Goal: Information Seeking & Learning: Learn about a topic

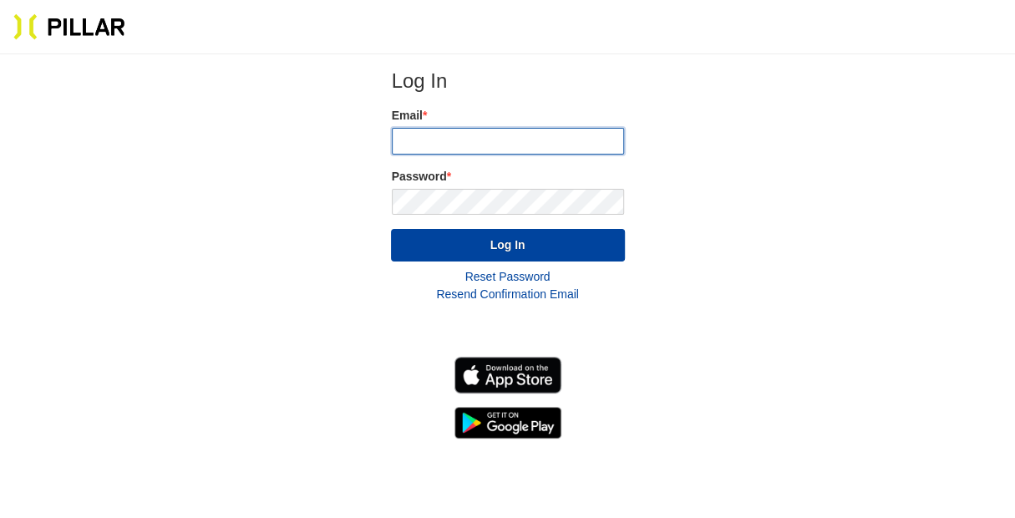
click at [551, 142] on input "email" at bounding box center [508, 141] width 232 height 27
type input "[EMAIL_ADDRESS][DOMAIN_NAME]"
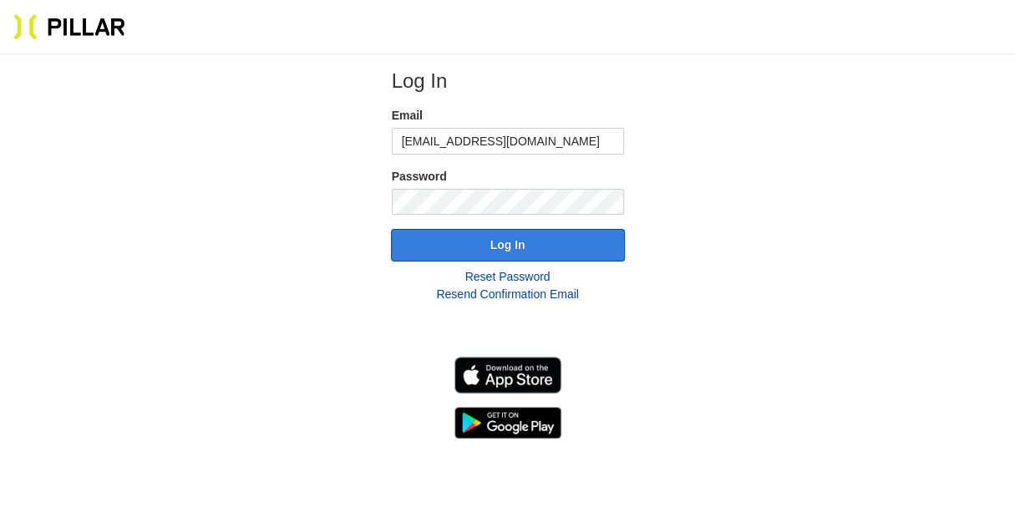
click at [523, 238] on button "Log In" at bounding box center [508, 245] width 234 height 33
click at [510, 246] on button "Log In" at bounding box center [508, 245] width 234 height 33
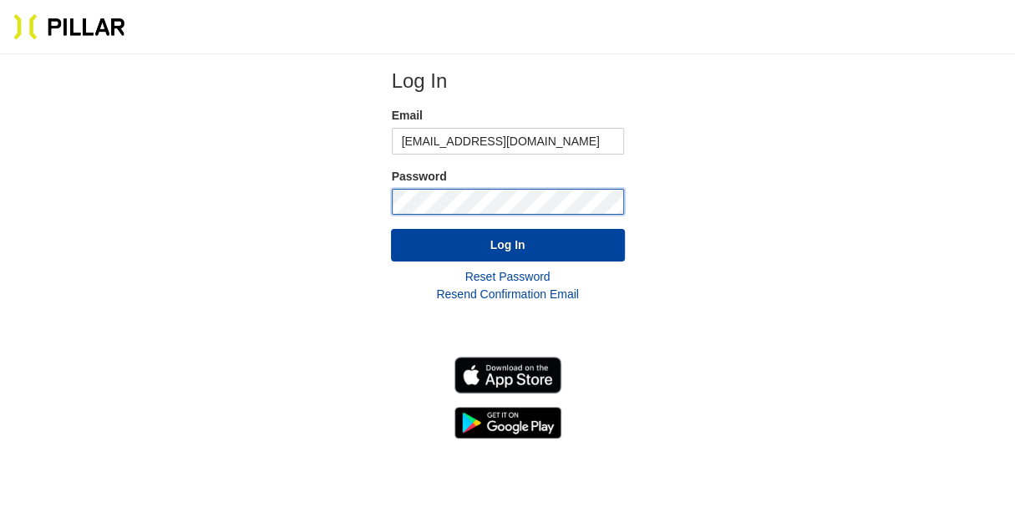
click at [391, 229] on button "Log In" at bounding box center [508, 245] width 234 height 33
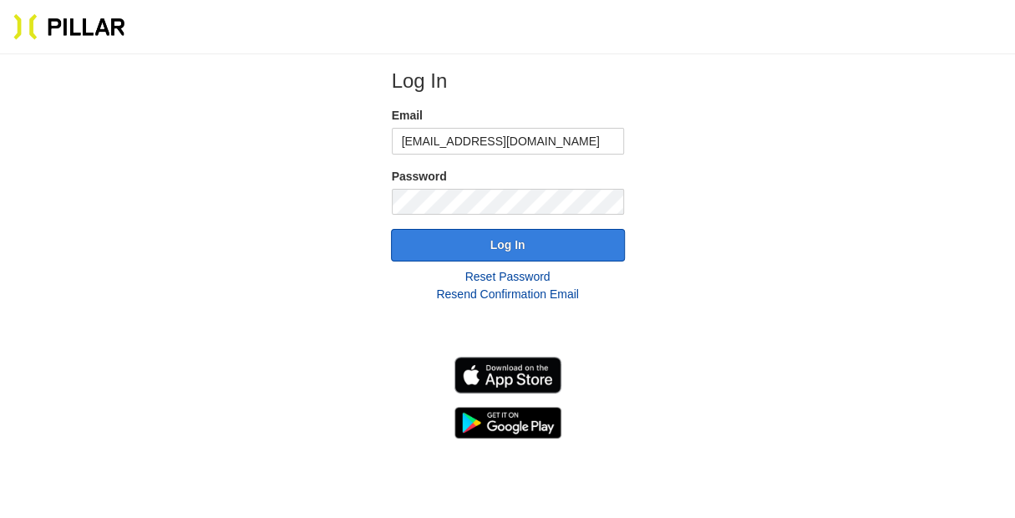
click at [501, 241] on button "Log In" at bounding box center [508, 245] width 234 height 33
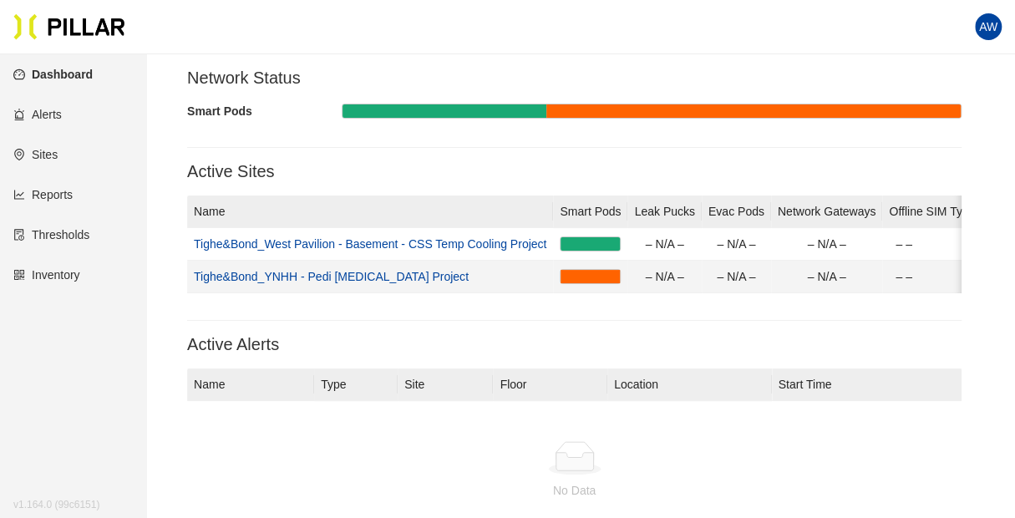
click at [379, 276] on link "Tighe&Bond_YNHH - Pedi [MEDICAL_DATA] Project" at bounding box center [331, 276] width 275 height 13
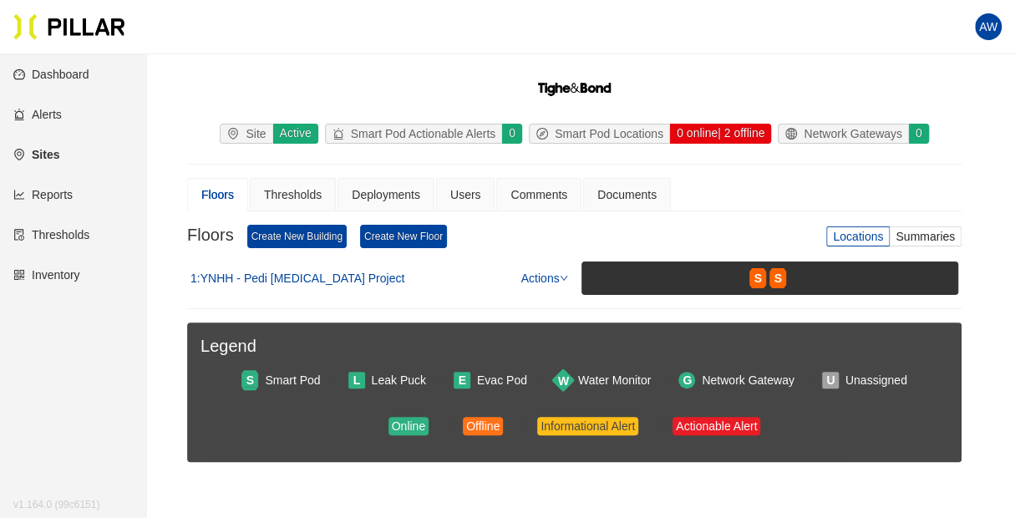
scroll to position [60, 0]
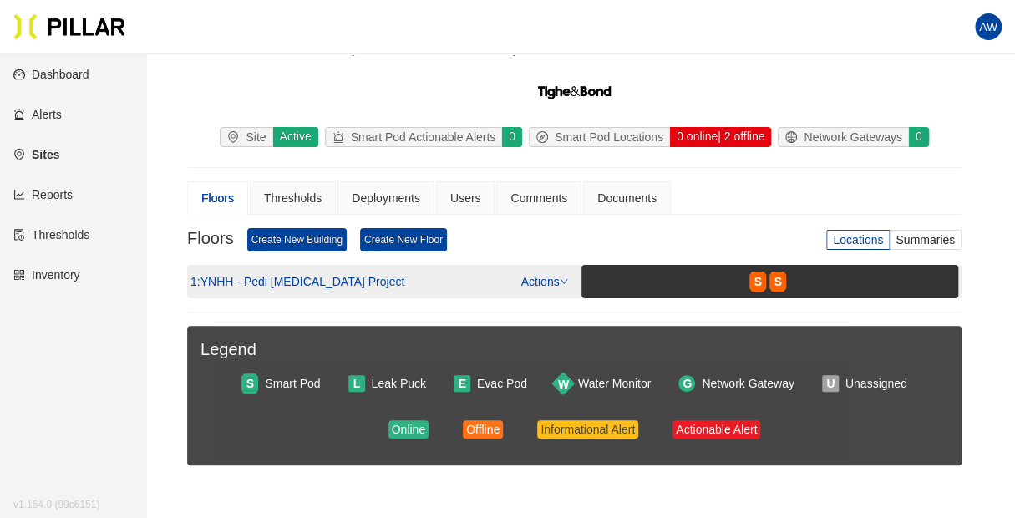
click at [558, 275] on link "Actions" at bounding box center [544, 281] width 47 height 13
click at [466, 282] on div "1 : YNHH - Pedi [MEDICAL_DATA] Project Actions" at bounding box center [379, 281] width 378 height 18
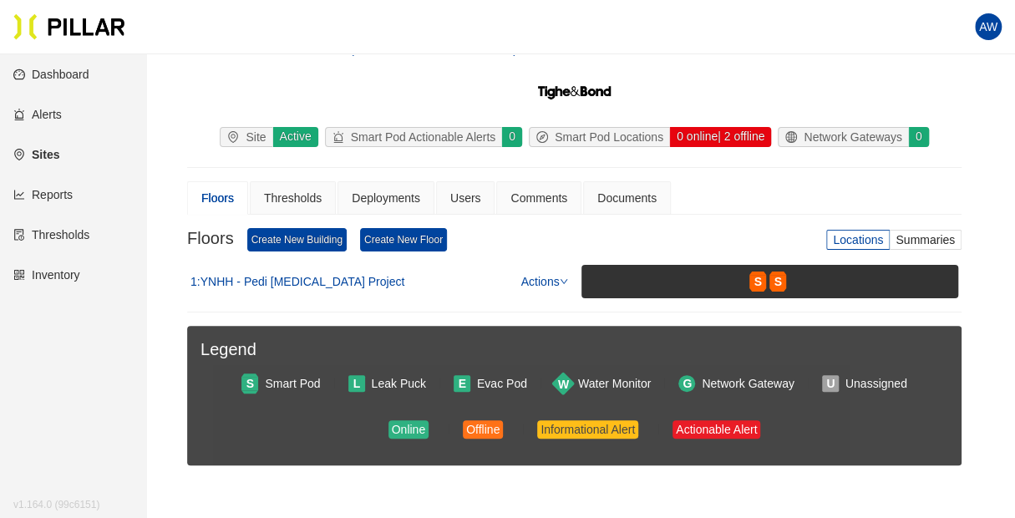
click at [89, 73] on link "Dashboard" at bounding box center [51, 74] width 76 height 13
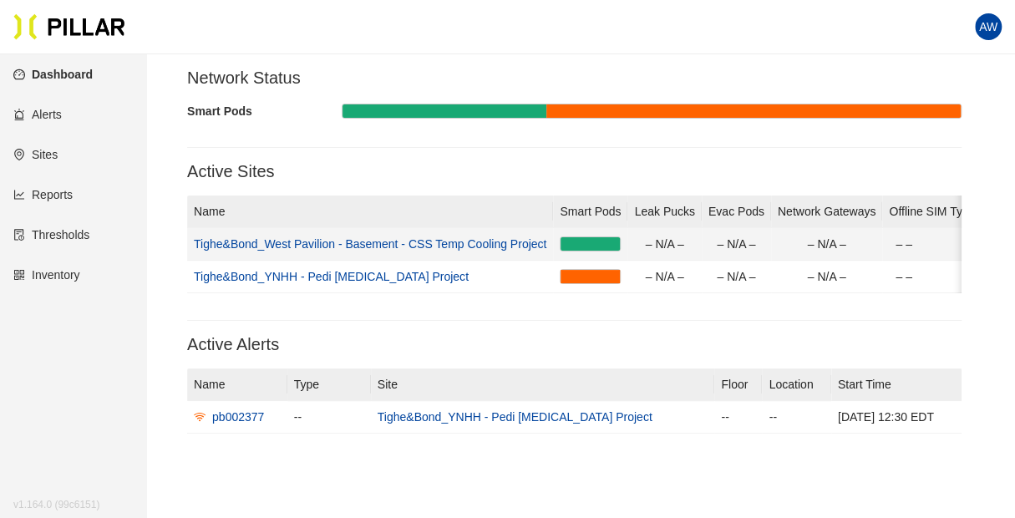
click at [481, 240] on link "Tighe&Bond_West Pavilion - Basement - CSS Temp Cooling Project" at bounding box center [370, 243] width 353 height 13
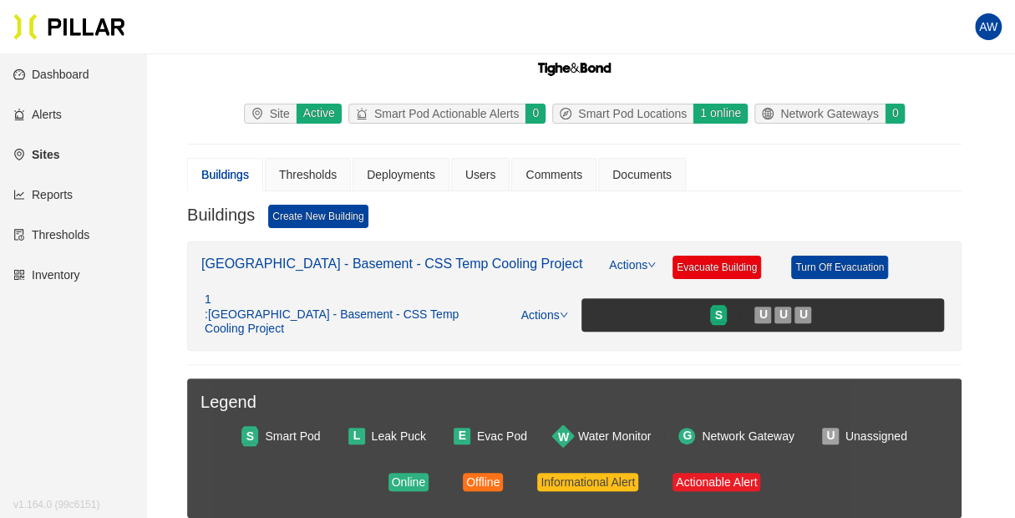
scroll to position [83, 0]
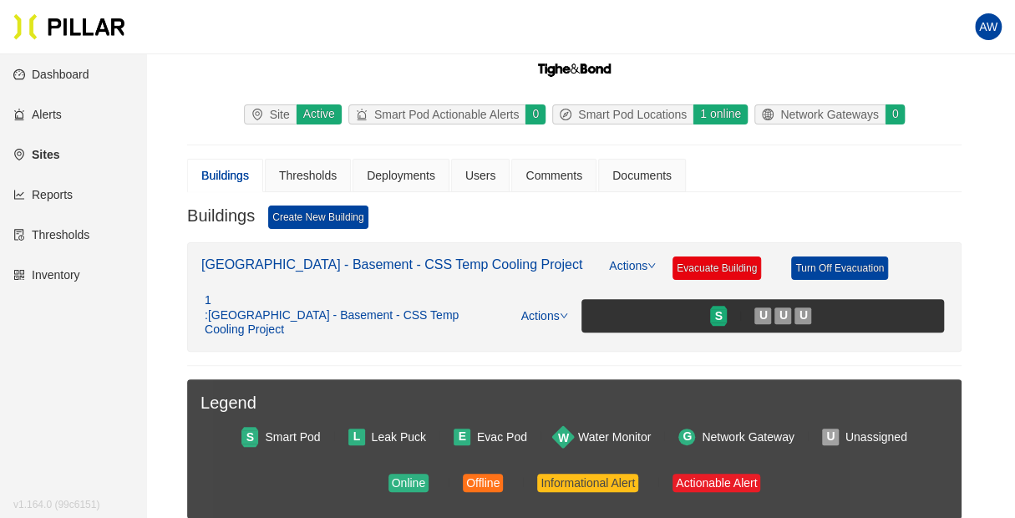
click at [69, 193] on link "Reports" at bounding box center [42, 194] width 59 height 13
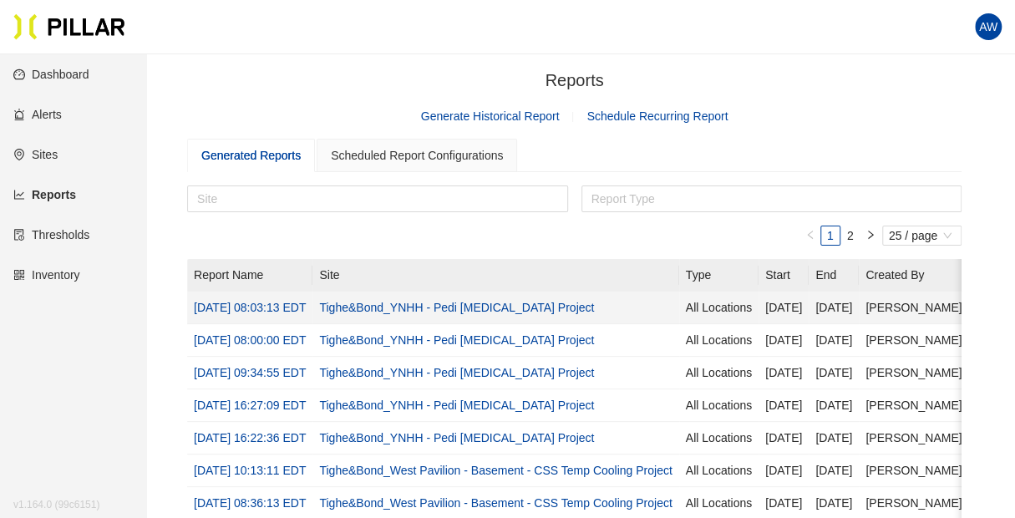
click at [566, 308] on link "Tighe&Bond_YNHH - Pedi [MEDICAL_DATA] Project" at bounding box center [456, 307] width 275 height 13
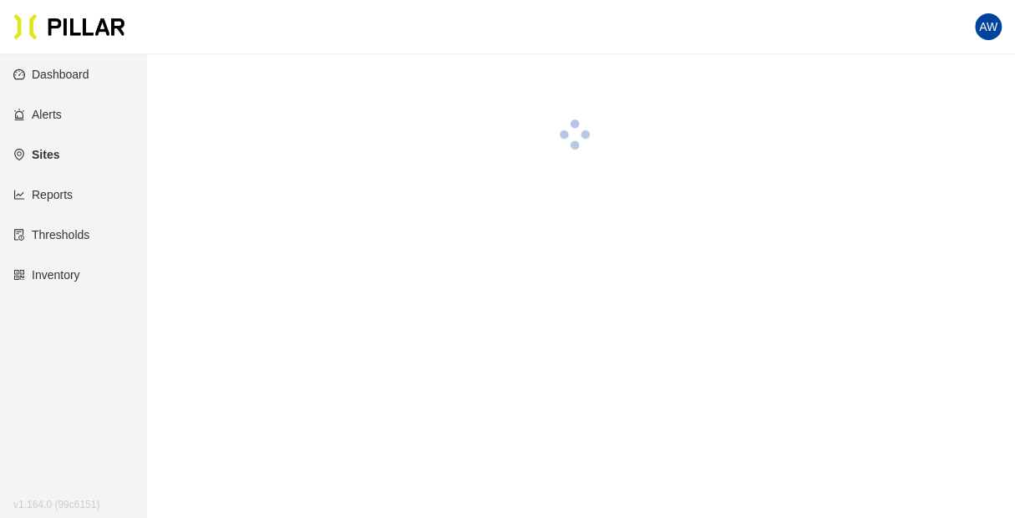
click at [566, 308] on main at bounding box center [507, 313] width 1015 height 518
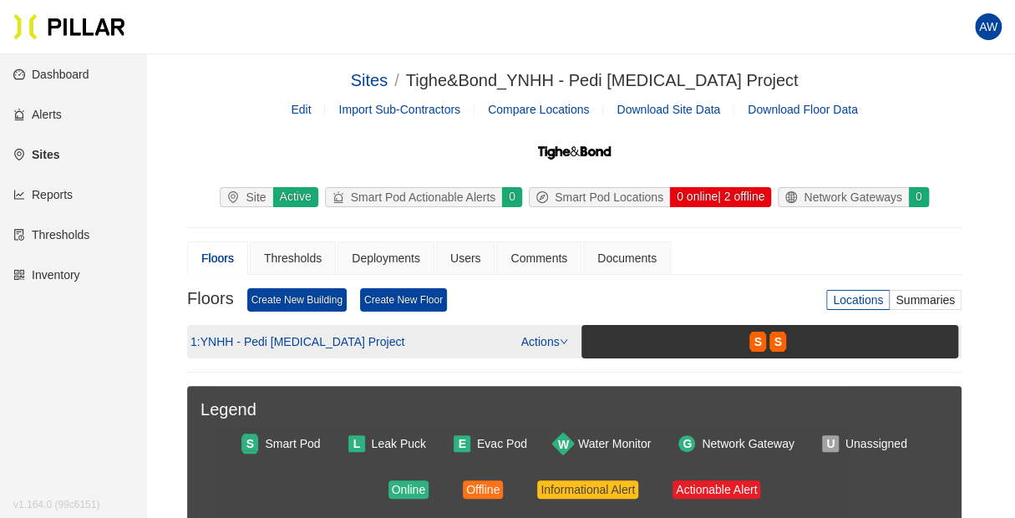
click at [492, 334] on div "1 : YNHH - Pedi [MEDICAL_DATA] Project Actions" at bounding box center [379, 341] width 378 height 18
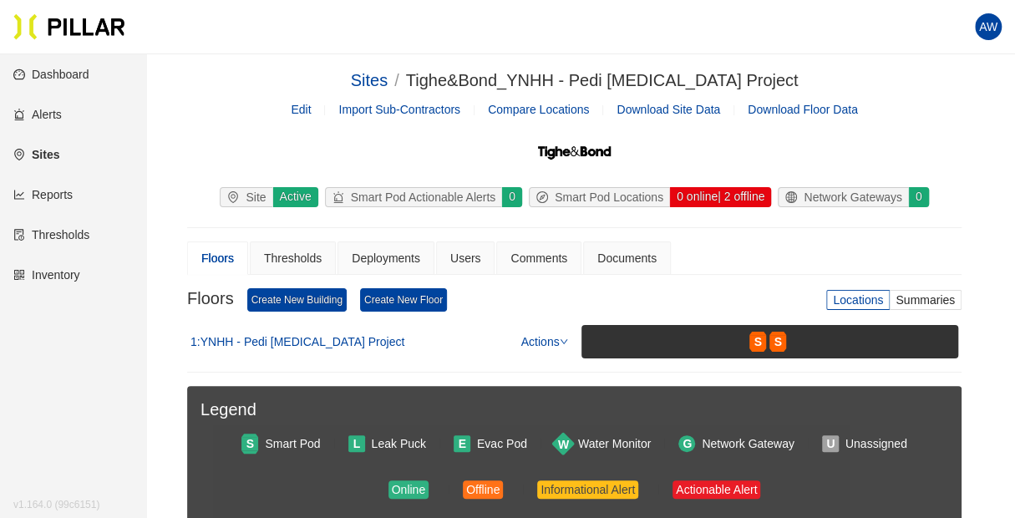
click at [505, 303] on div "Floors Create New Building Create New Floor Locations Summaries" at bounding box center [574, 306] width 774 height 37
click at [43, 196] on link "Reports" at bounding box center [42, 194] width 59 height 13
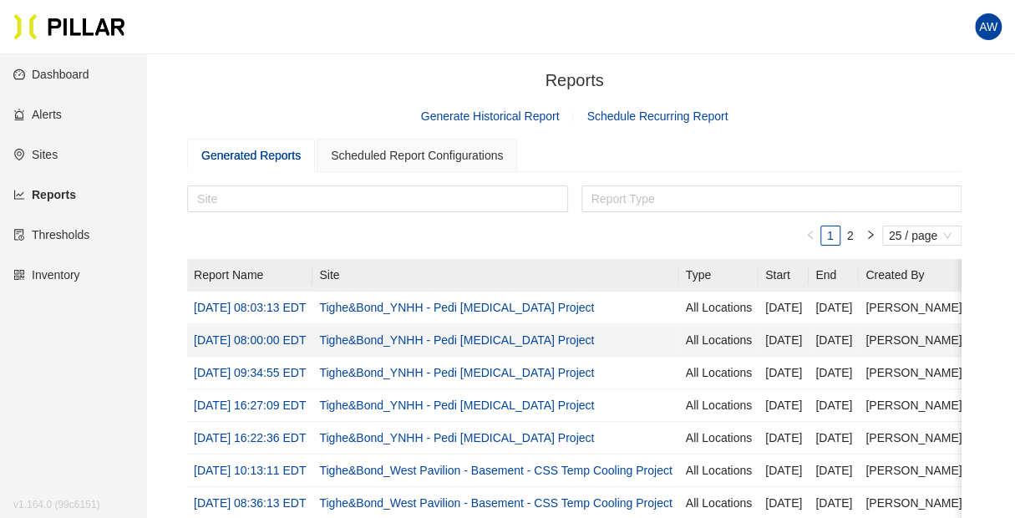
click at [515, 343] on link "Tighe&Bond_YNHH - Pedi [MEDICAL_DATA] Project" at bounding box center [456, 339] width 275 height 13
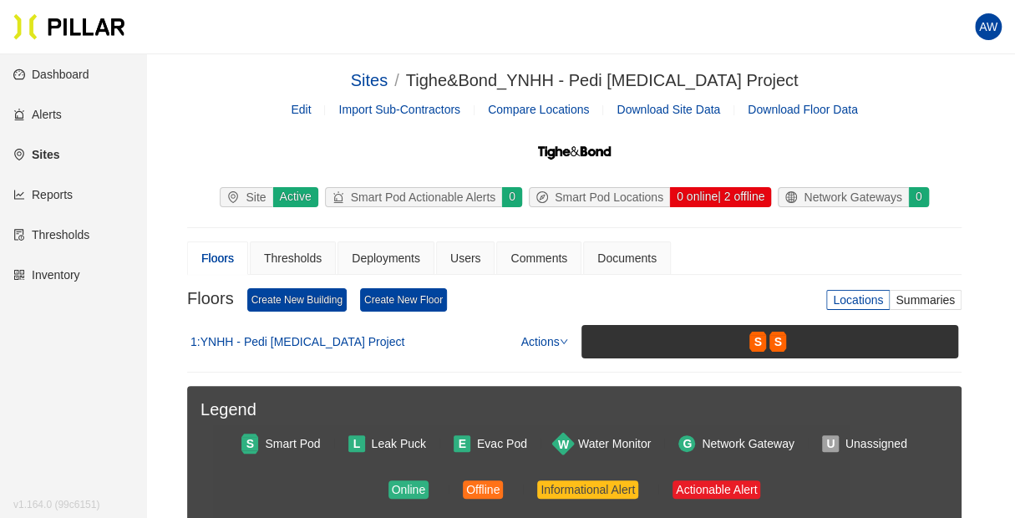
click at [80, 80] on link "Dashboard" at bounding box center [51, 74] width 76 height 13
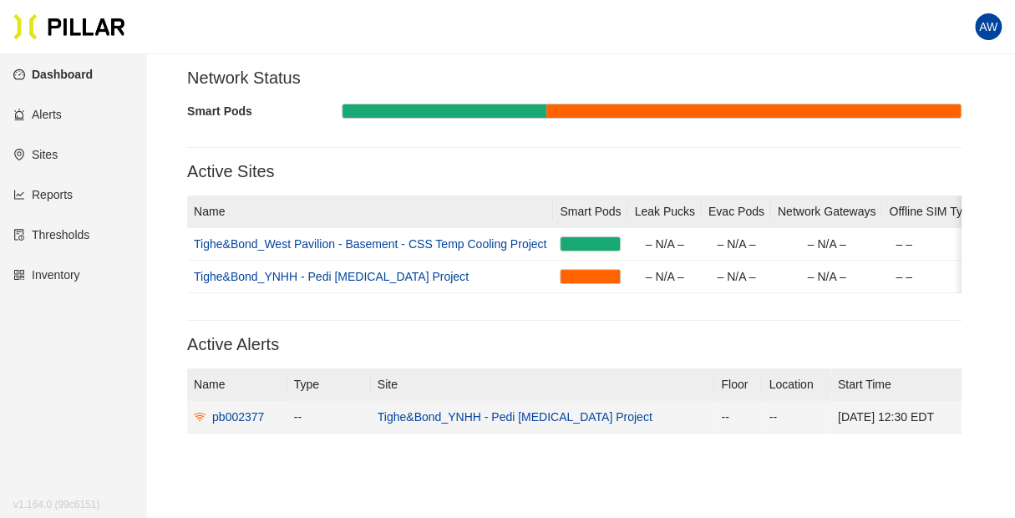
click at [448, 424] on link "Tighe&Bond_YNHH - Pedi [MEDICAL_DATA] Project" at bounding box center [515, 416] width 275 height 13
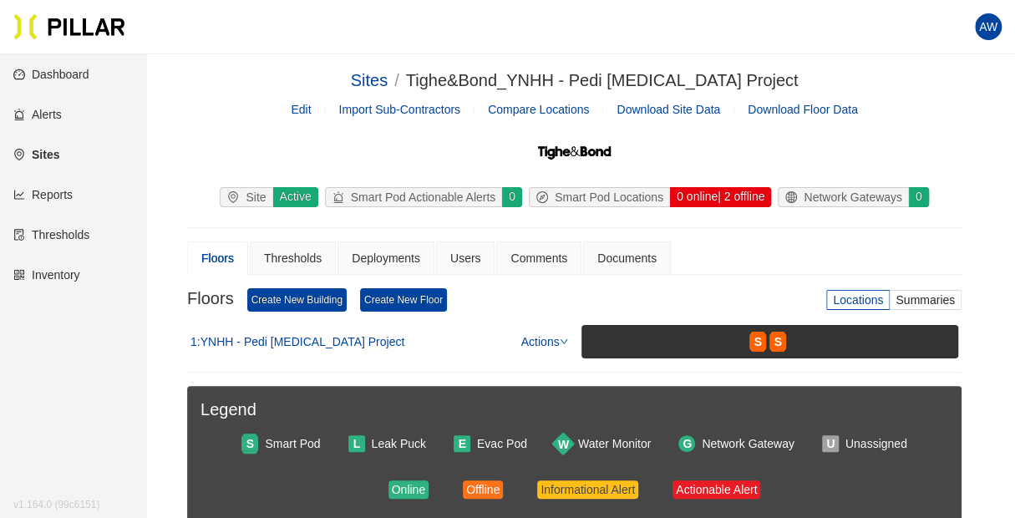
click at [705, 192] on div "0 online | 2 offline" at bounding box center [720, 197] width 102 height 20
click at [62, 114] on link "Alerts" at bounding box center [37, 114] width 48 height 13
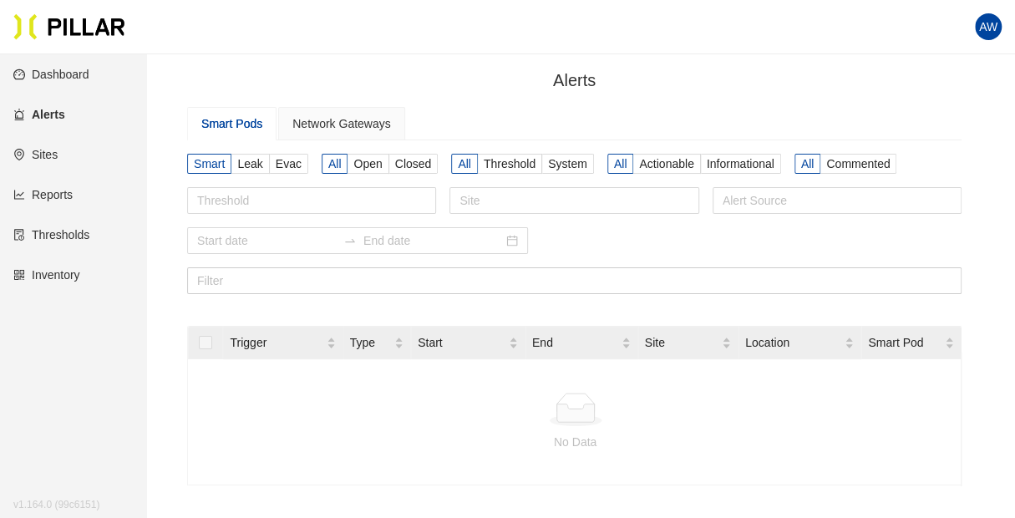
click at [70, 78] on link "Dashboard" at bounding box center [51, 74] width 76 height 13
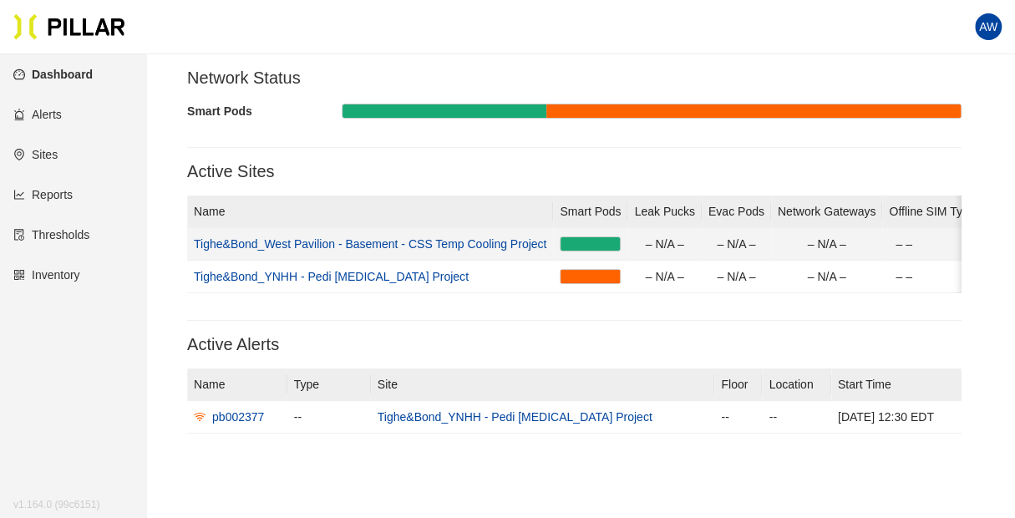
click at [416, 241] on link "Tighe&Bond_West Pavilion - Basement - CSS Temp Cooling Project" at bounding box center [370, 243] width 353 height 13
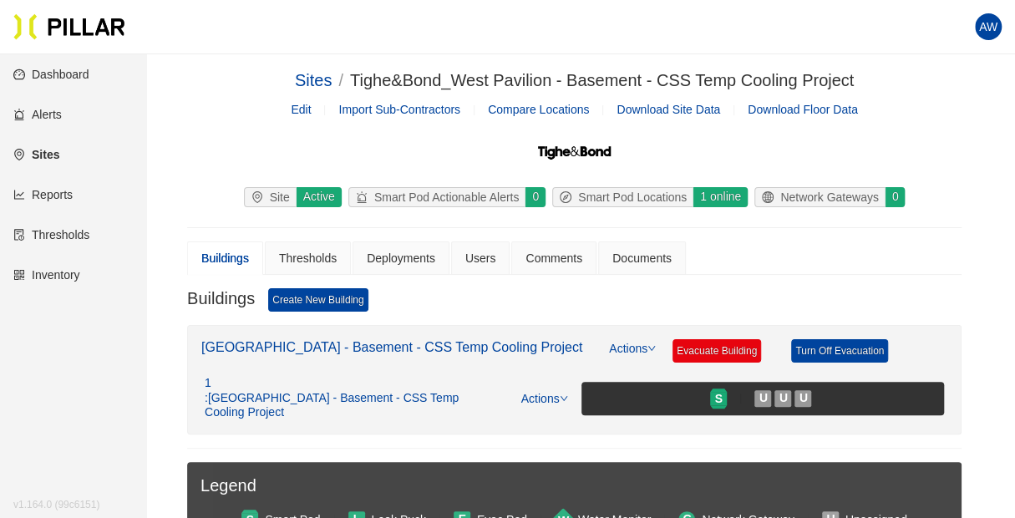
click at [43, 114] on link "Alerts" at bounding box center [37, 114] width 48 height 13
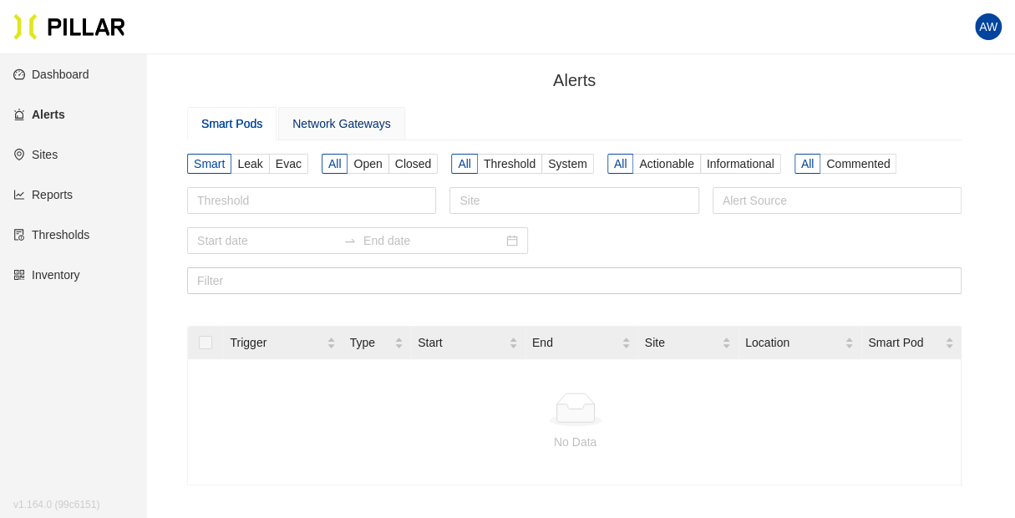
click at [297, 119] on div "Network Gateways" at bounding box center [341, 123] width 98 height 18
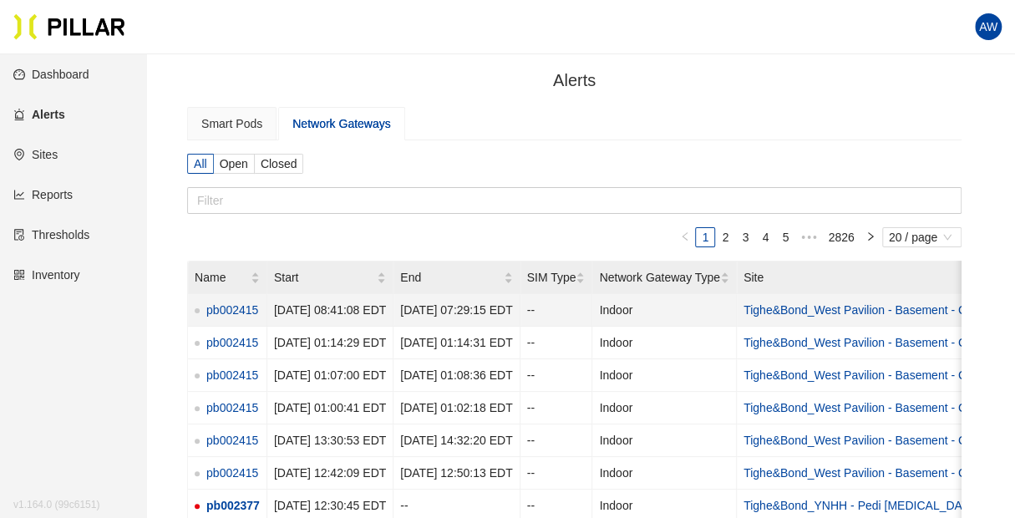
click at [229, 310] on link "pb002415" at bounding box center [232, 310] width 52 height 18
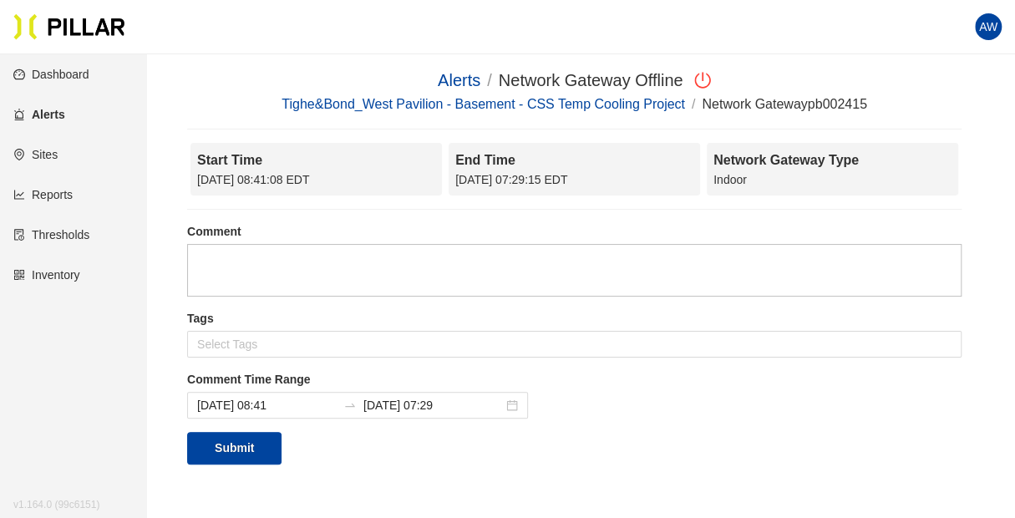
click at [58, 156] on link "Sites" at bounding box center [35, 154] width 44 height 13
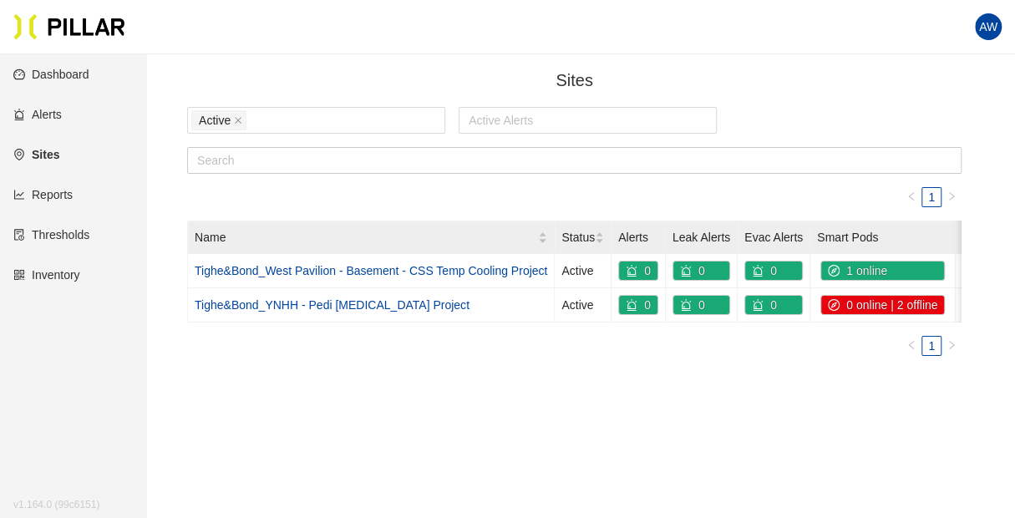
click at [67, 72] on link "Dashboard" at bounding box center [51, 74] width 76 height 13
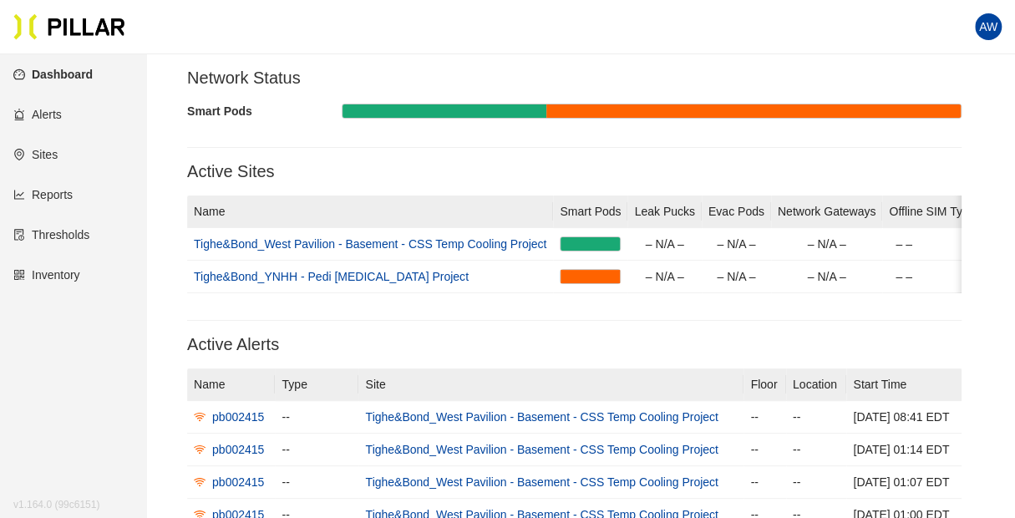
click at [52, 201] on link "Reports" at bounding box center [42, 194] width 59 height 13
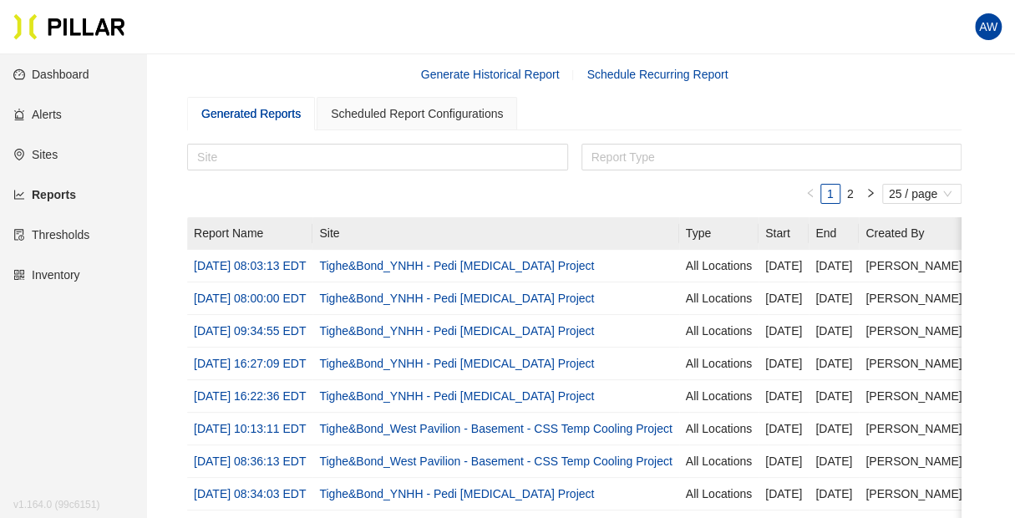
scroll to position [34, 0]
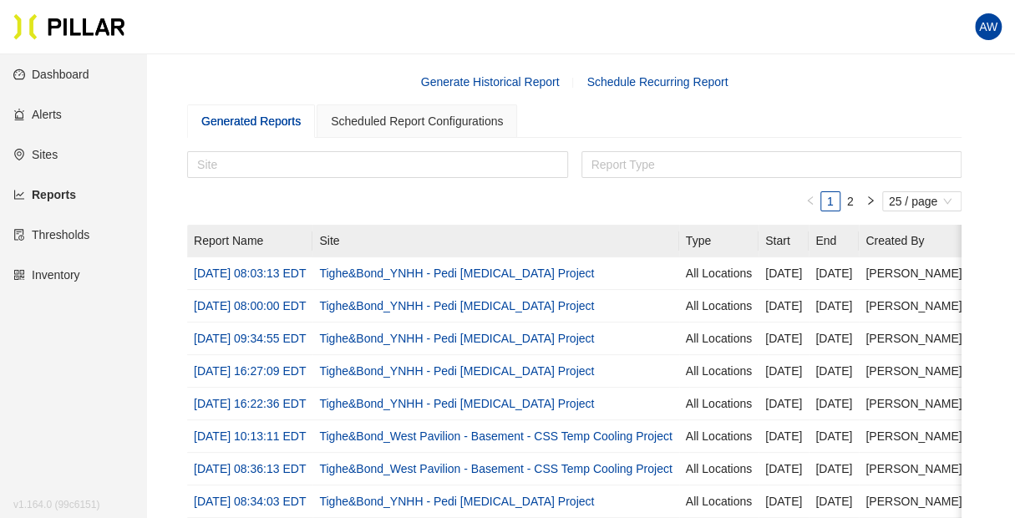
click at [244, 120] on div "Generated Reports" at bounding box center [250, 121] width 99 height 18
click at [508, 86] on link "Generate Historical Report" at bounding box center [490, 81] width 139 height 13
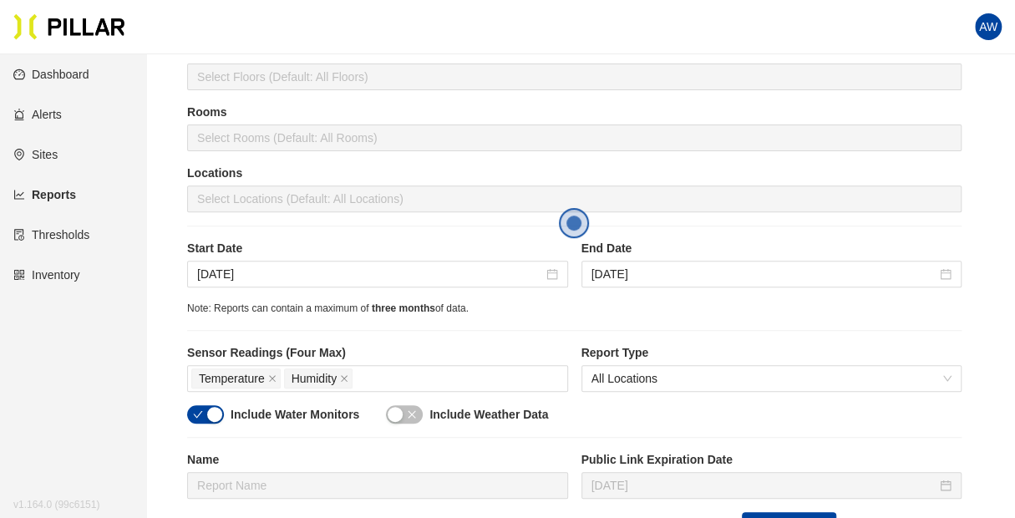
scroll to position [197, 0]
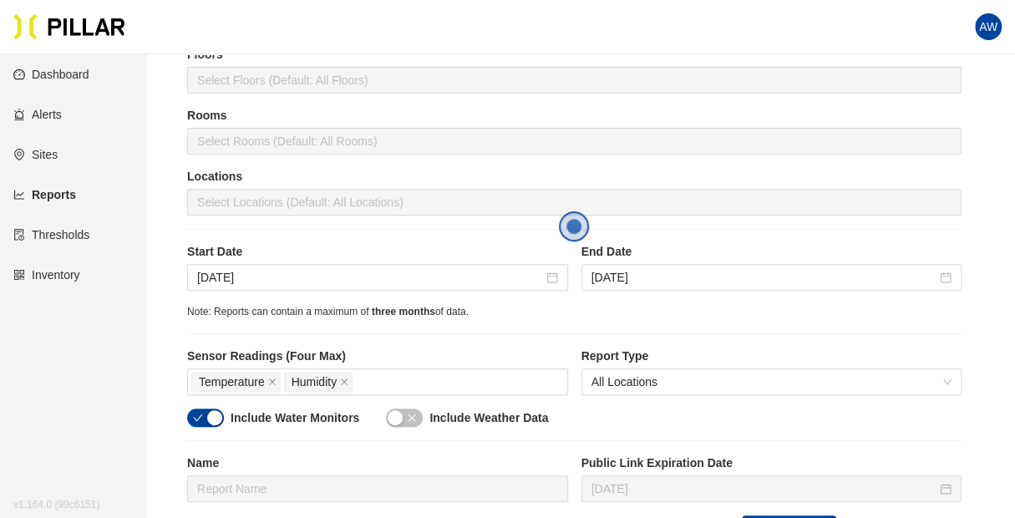
click at [77, 77] on link "Dashboard" at bounding box center [51, 74] width 76 height 13
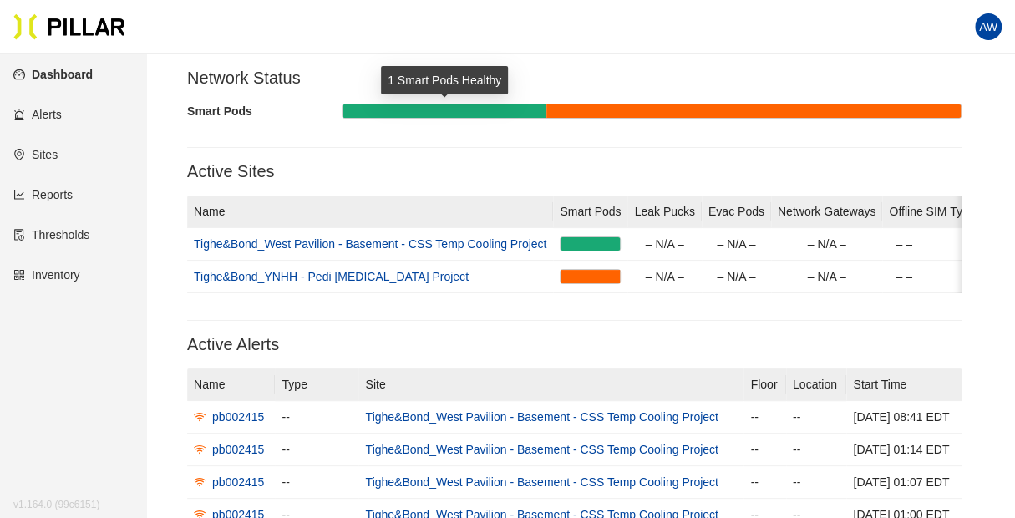
click at [423, 117] on div at bounding box center [445, 110] width 204 height 13
click at [480, 114] on div at bounding box center [445, 110] width 204 height 13
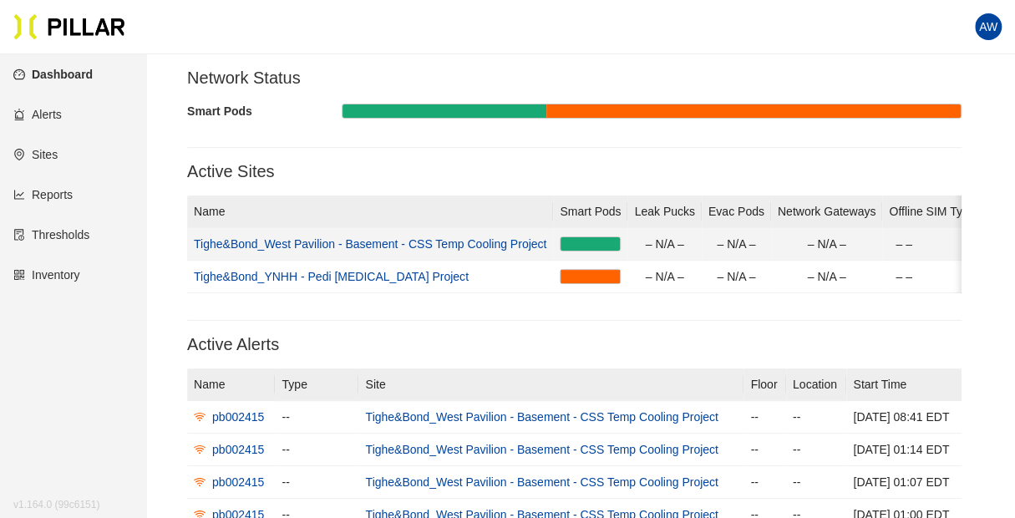
click at [506, 244] on link "Tighe&Bond_West Pavilion - Basement - CSS Temp Cooling Project" at bounding box center [370, 243] width 353 height 13
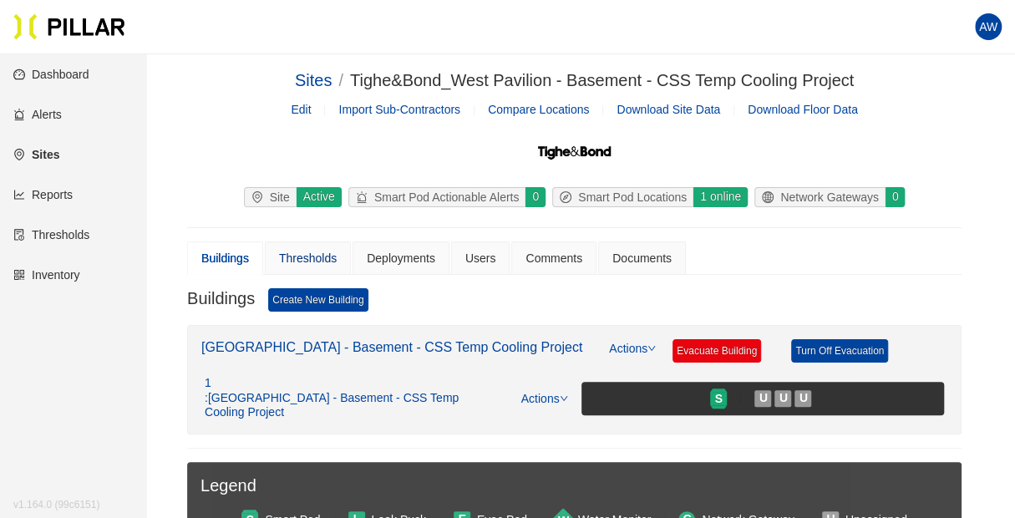
click at [317, 249] on div "Thresholds" at bounding box center [308, 258] width 58 height 18
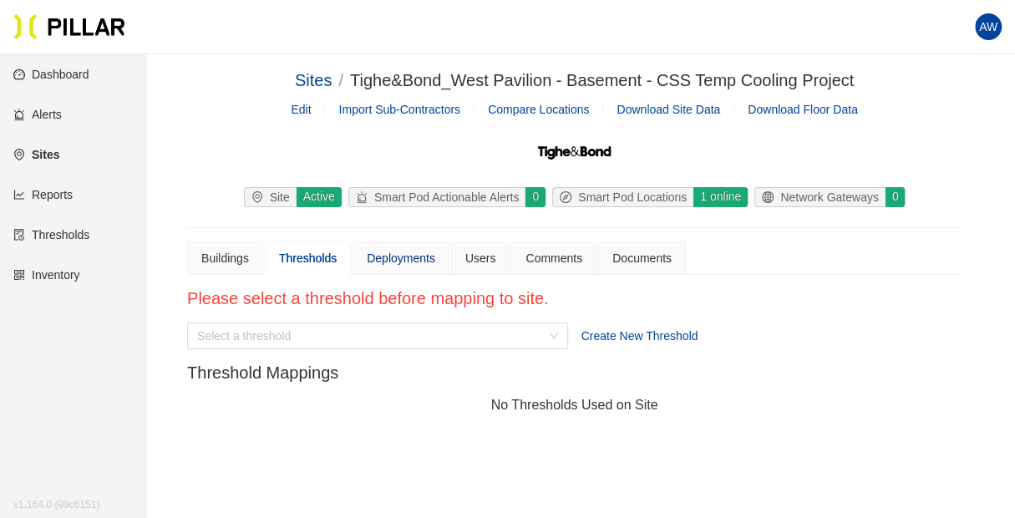
click at [389, 255] on div "Deployments" at bounding box center [401, 258] width 69 height 18
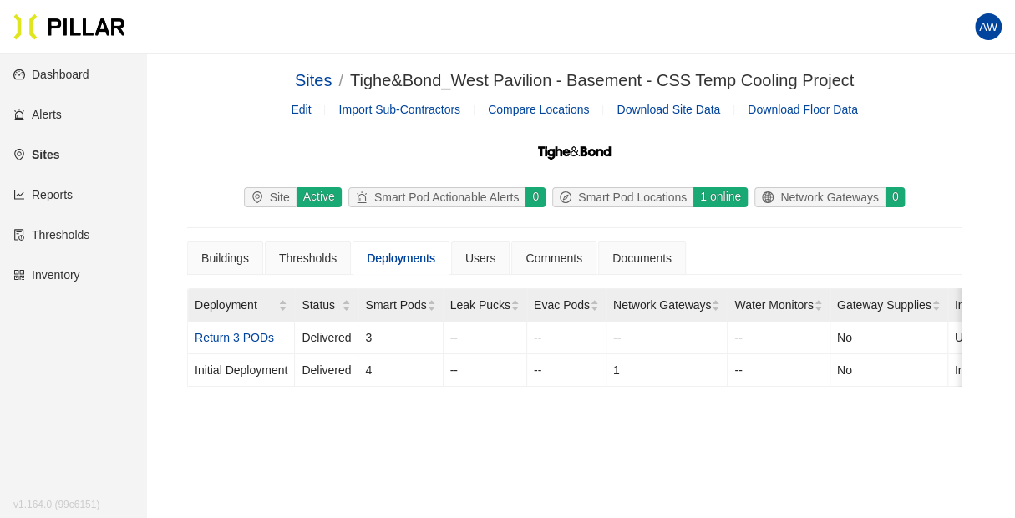
click at [678, 114] on span "Download Site Data" at bounding box center [669, 109] width 104 height 13
click at [304, 204] on div "Active" at bounding box center [319, 197] width 46 height 20
click at [62, 191] on link "Reports" at bounding box center [42, 194] width 59 height 13
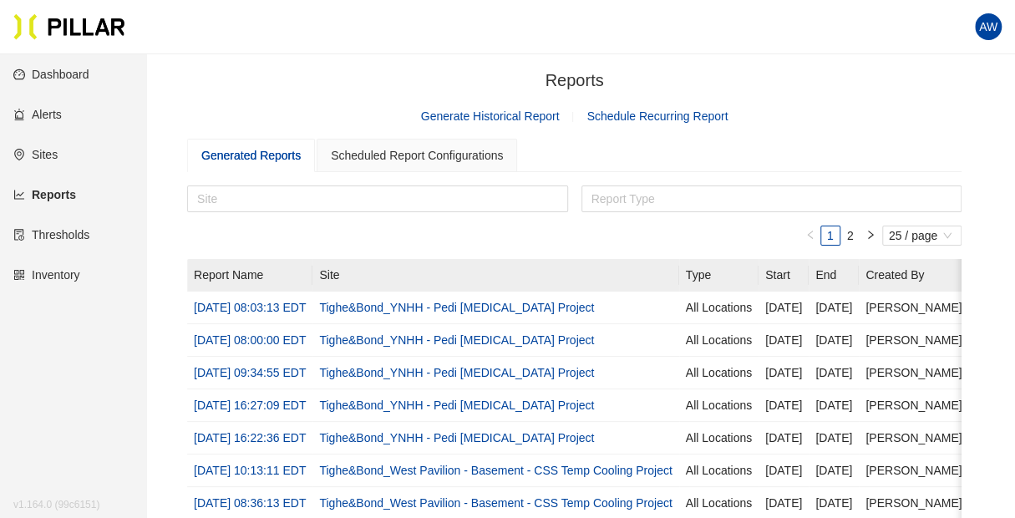
click at [67, 74] on link "Dashboard" at bounding box center [51, 74] width 76 height 13
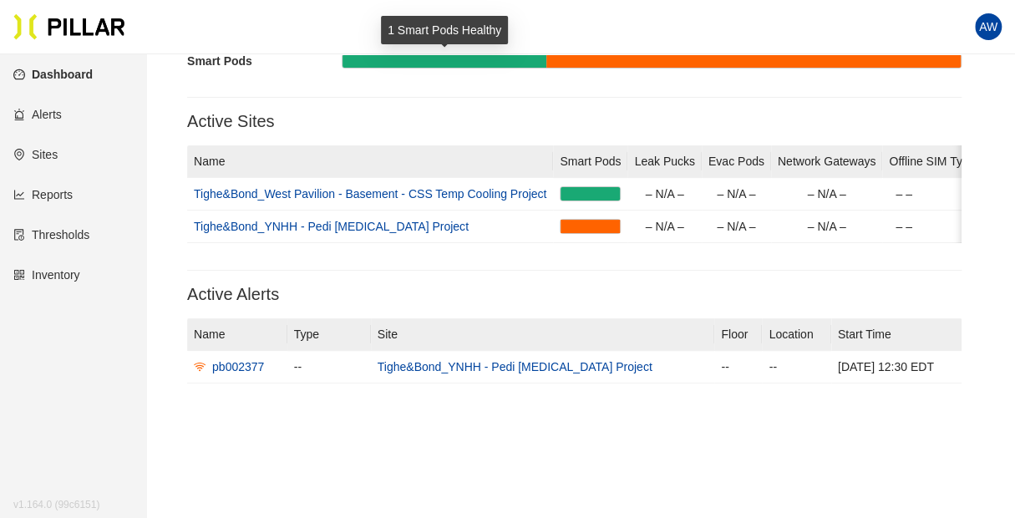
scroll to position [53, 0]
